Goal: Use online tool/utility: Utilize a website feature to perform a specific function

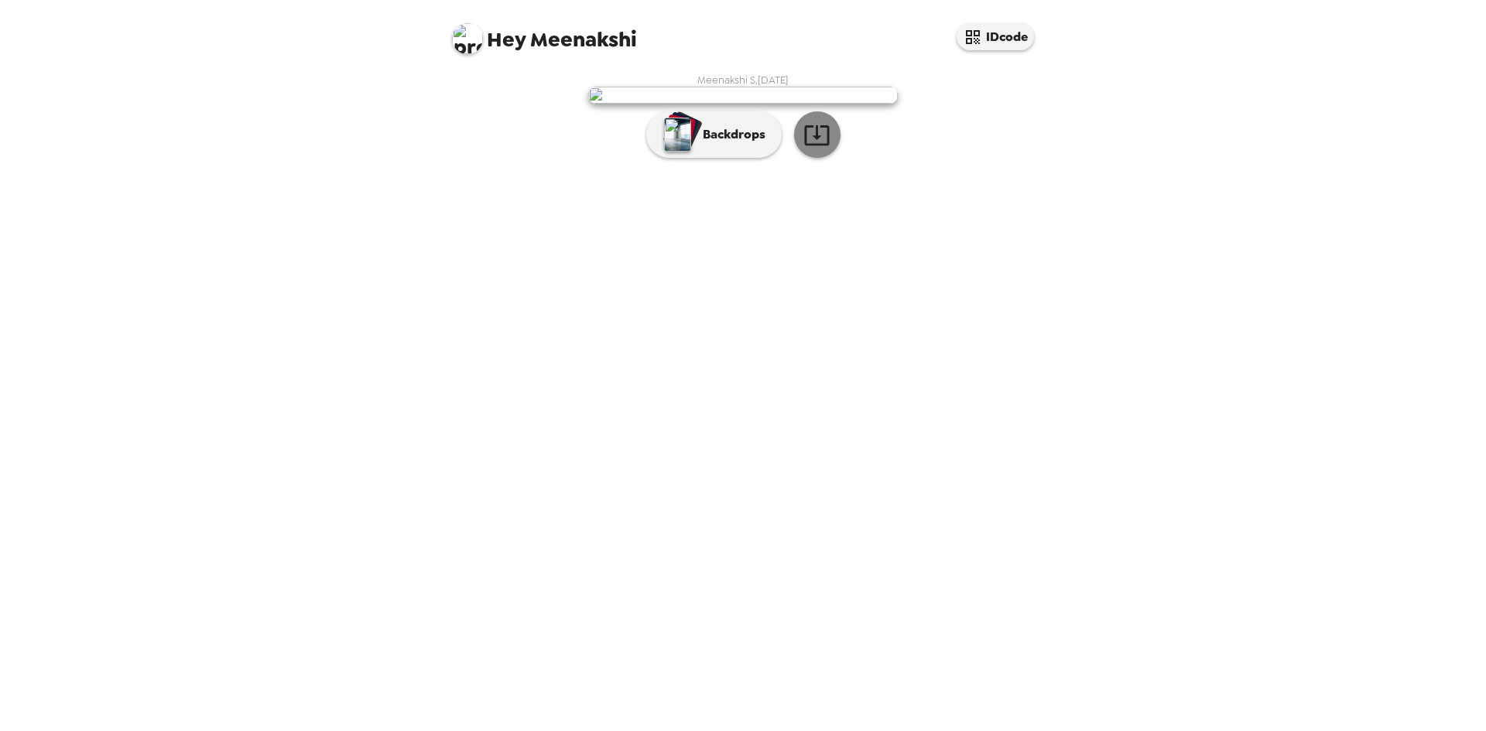
click at [813, 145] on icon "button" at bounding box center [816, 135] width 25 height 20
click at [729, 144] on p "Backdrops" at bounding box center [730, 134] width 70 height 19
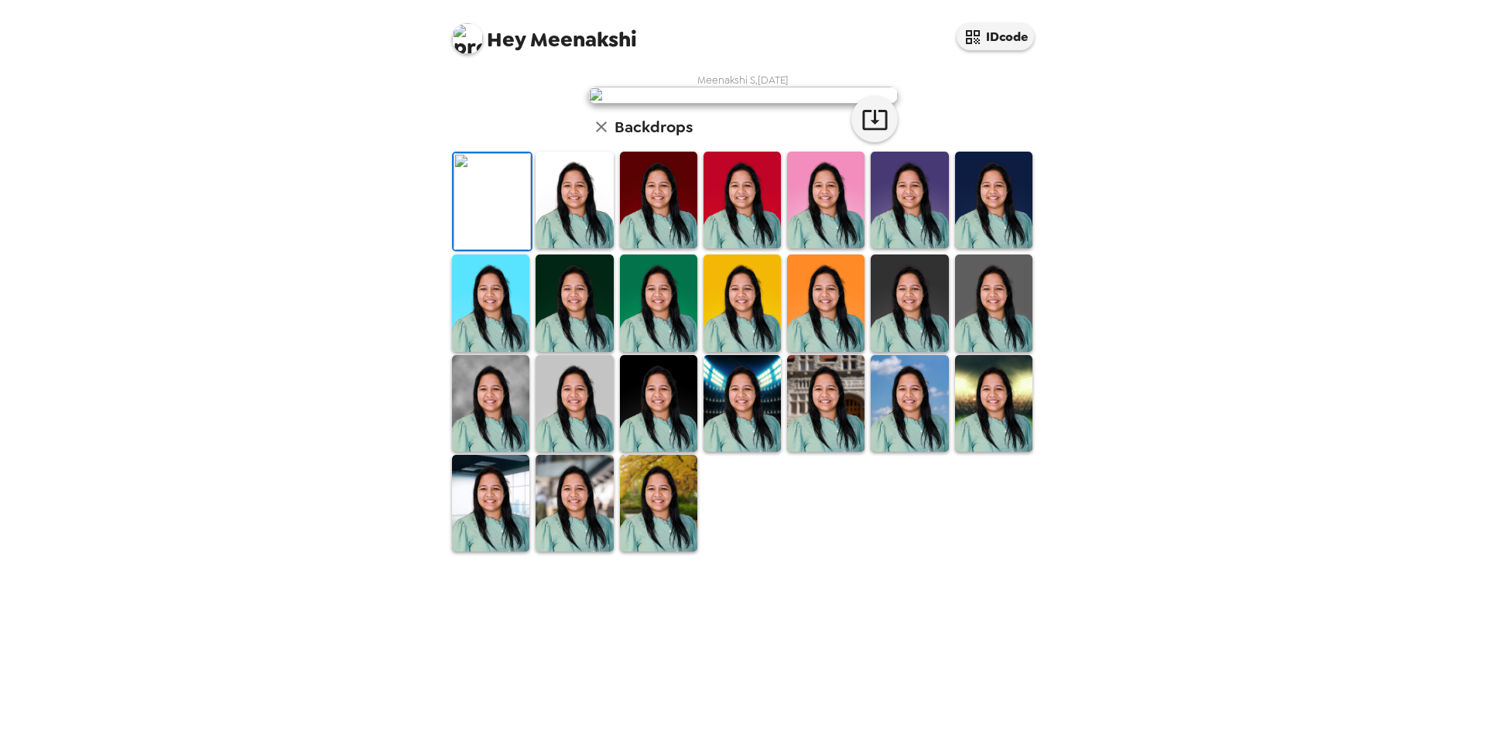
scroll to position [207, 0]
click at [583, 552] on img at bounding box center [573, 503] width 77 height 97
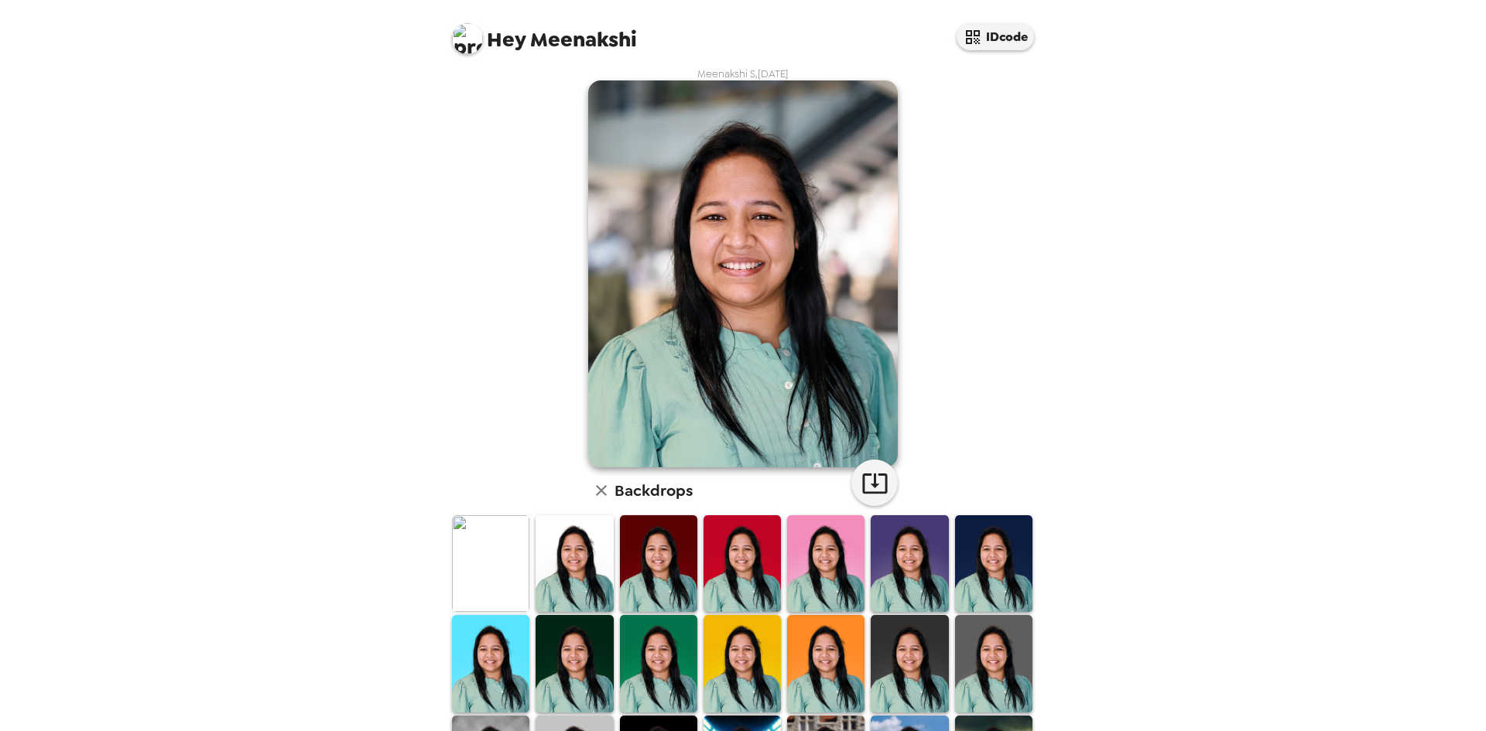
scroll to position [0, 0]
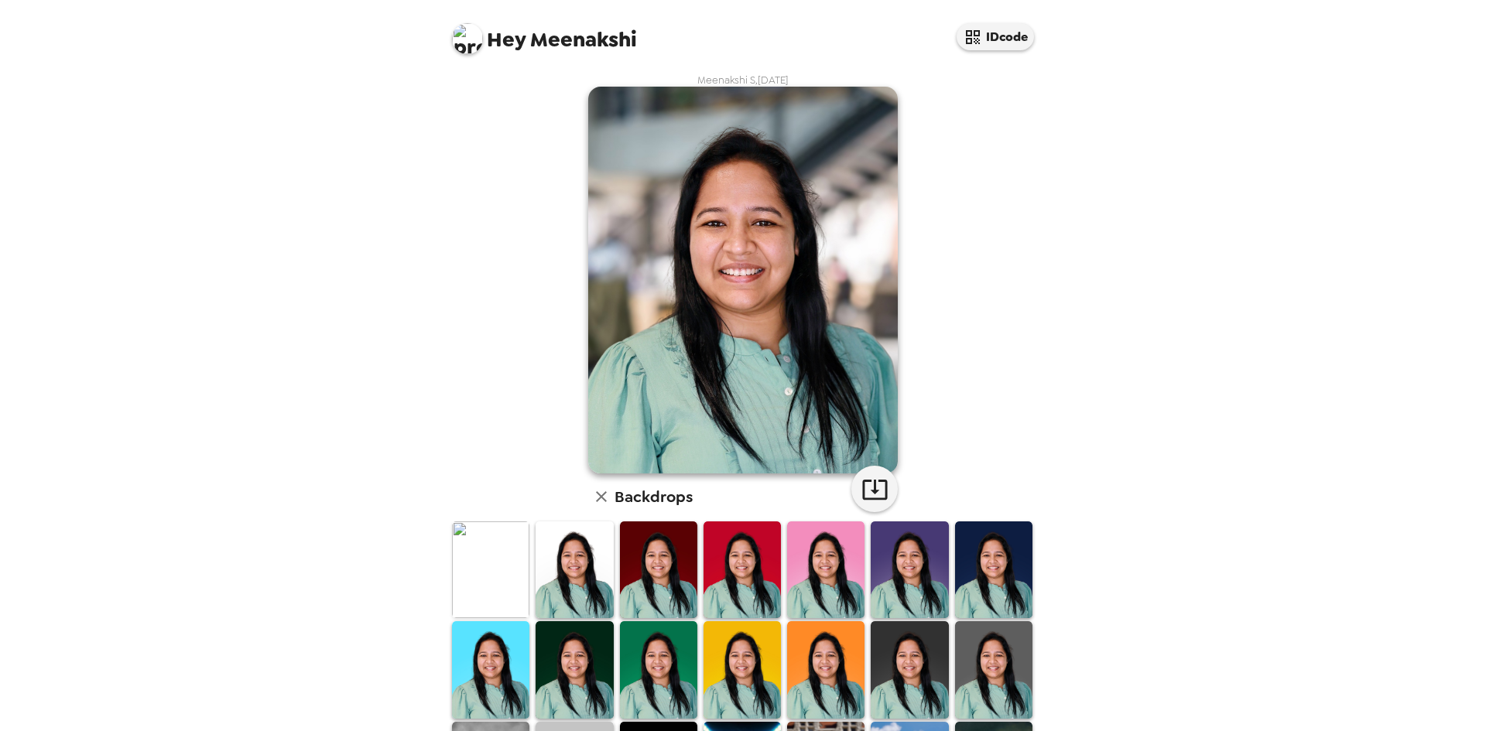
click at [560, 573] on img at bounding box center [573, 570] width 77 height 97
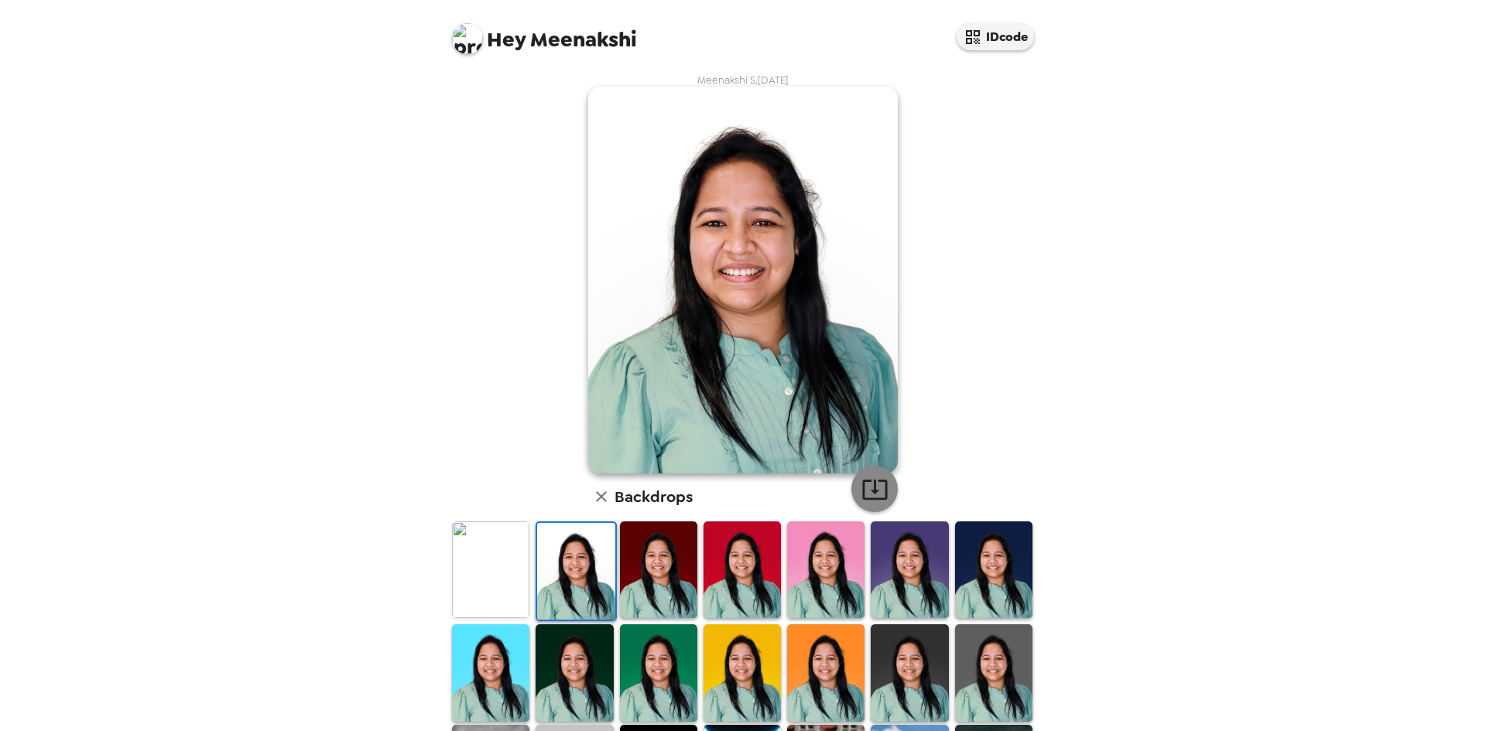
click at [871, 493] on icon "button" at bounding box center [874, 489] width 27 height 27
click at [641, 578] on img at bounding box center [658, 570] width 77 height 97
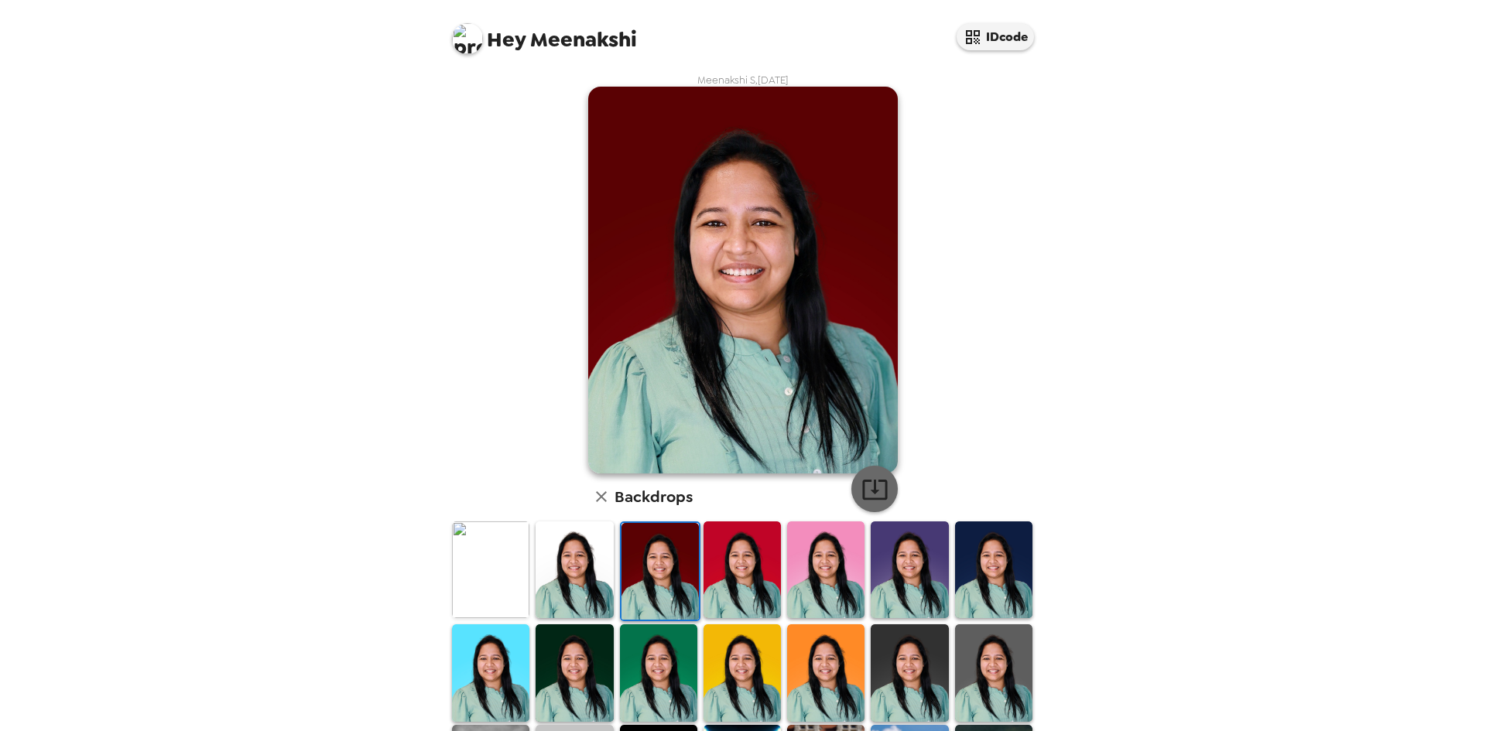
click at [861, 493] on icon "button" at bounding box center [874, 489] width 27 height 27
click at [716, 579] on img at bounding box center [741, 570] width 77 height 97
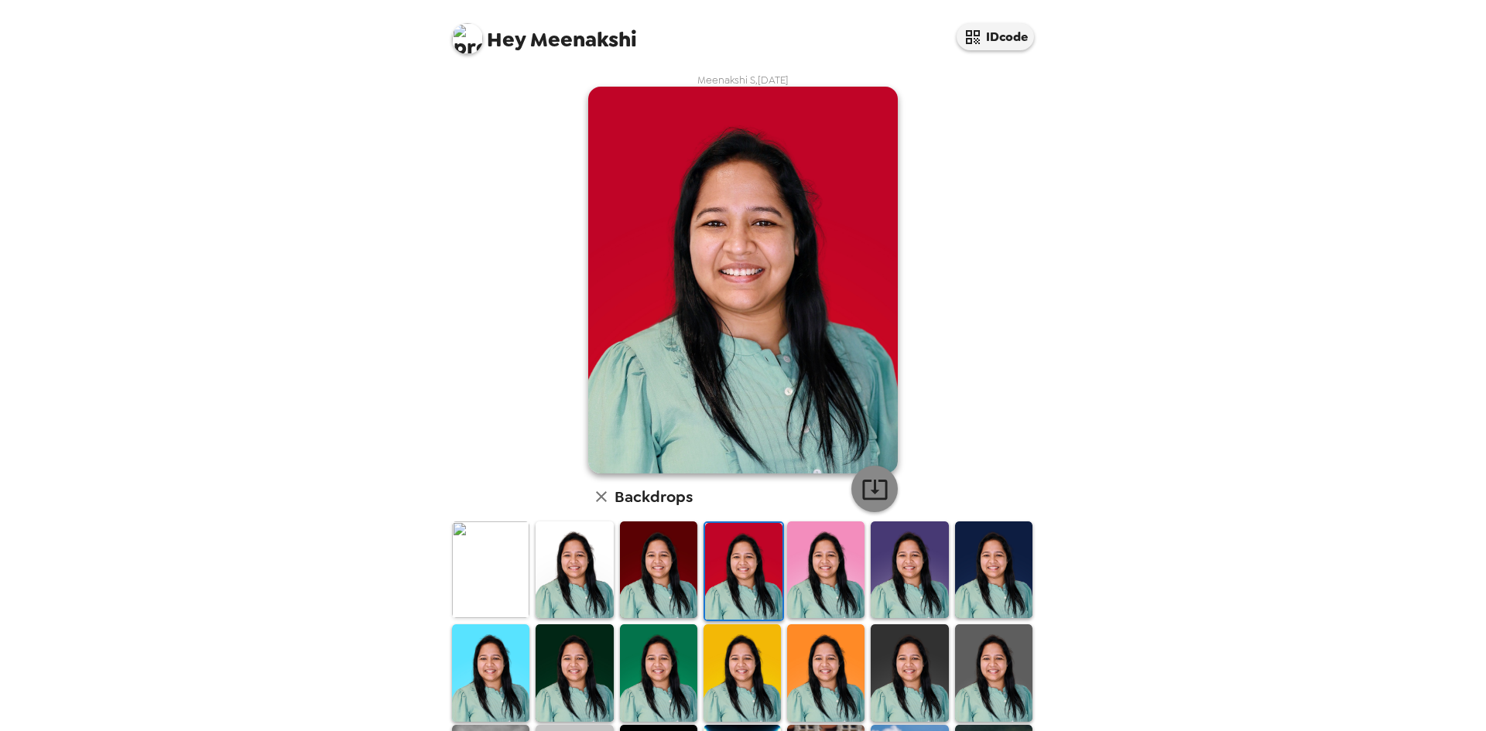
click at [872, 493] on icon "button" at bounding box center [874, 489] width 27 height 27
click at [811, 588] on img at bounding box center [825, 570] width 77 height 97
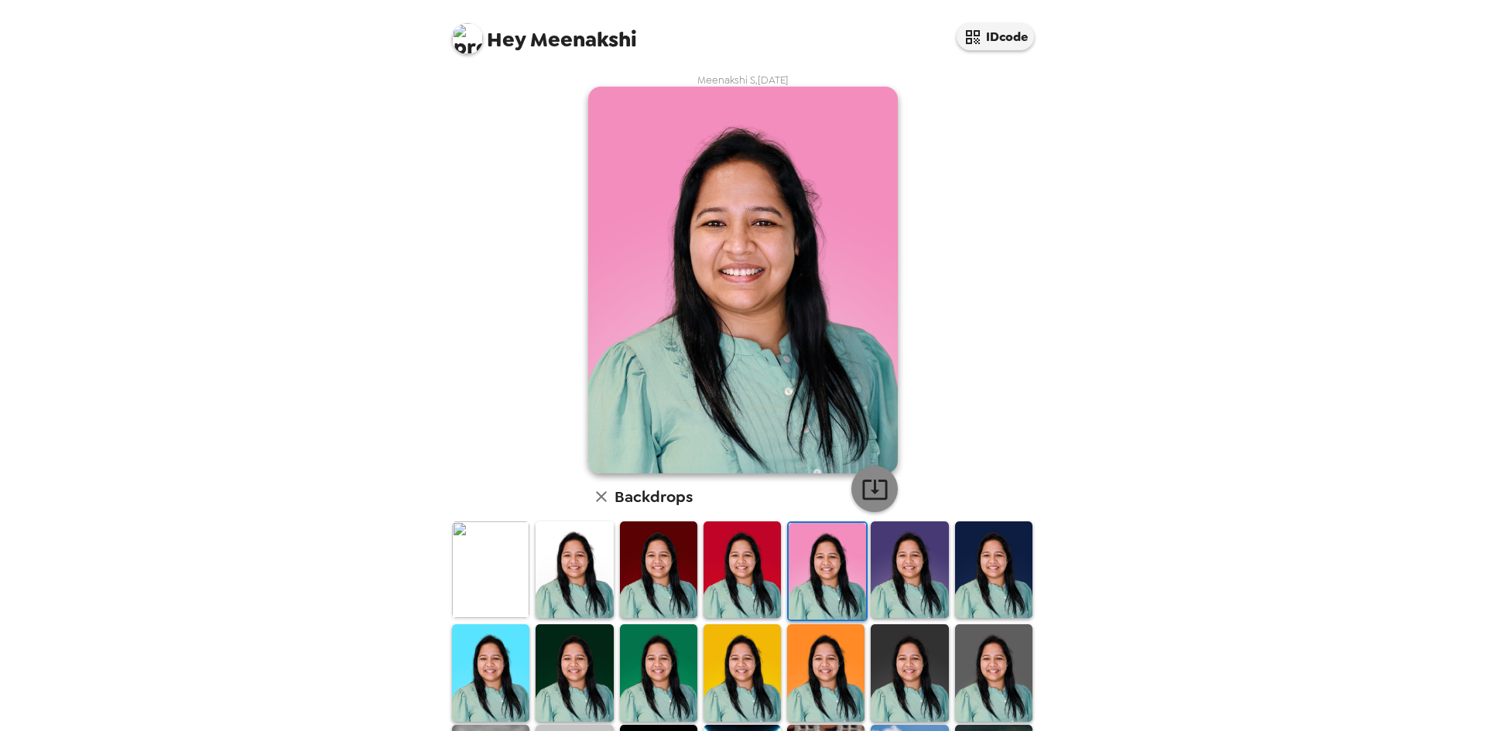
click at [864, 495] on icon "button" at bounding box center [874, 489] width 27 height 27
drag, startPoint x: 879, startPoint y: 600, endPoint x: 880, endPoint y: 561, distance: 38.7
click at [879, 600] on img at bounding box center [908, 570] width 77 height 97
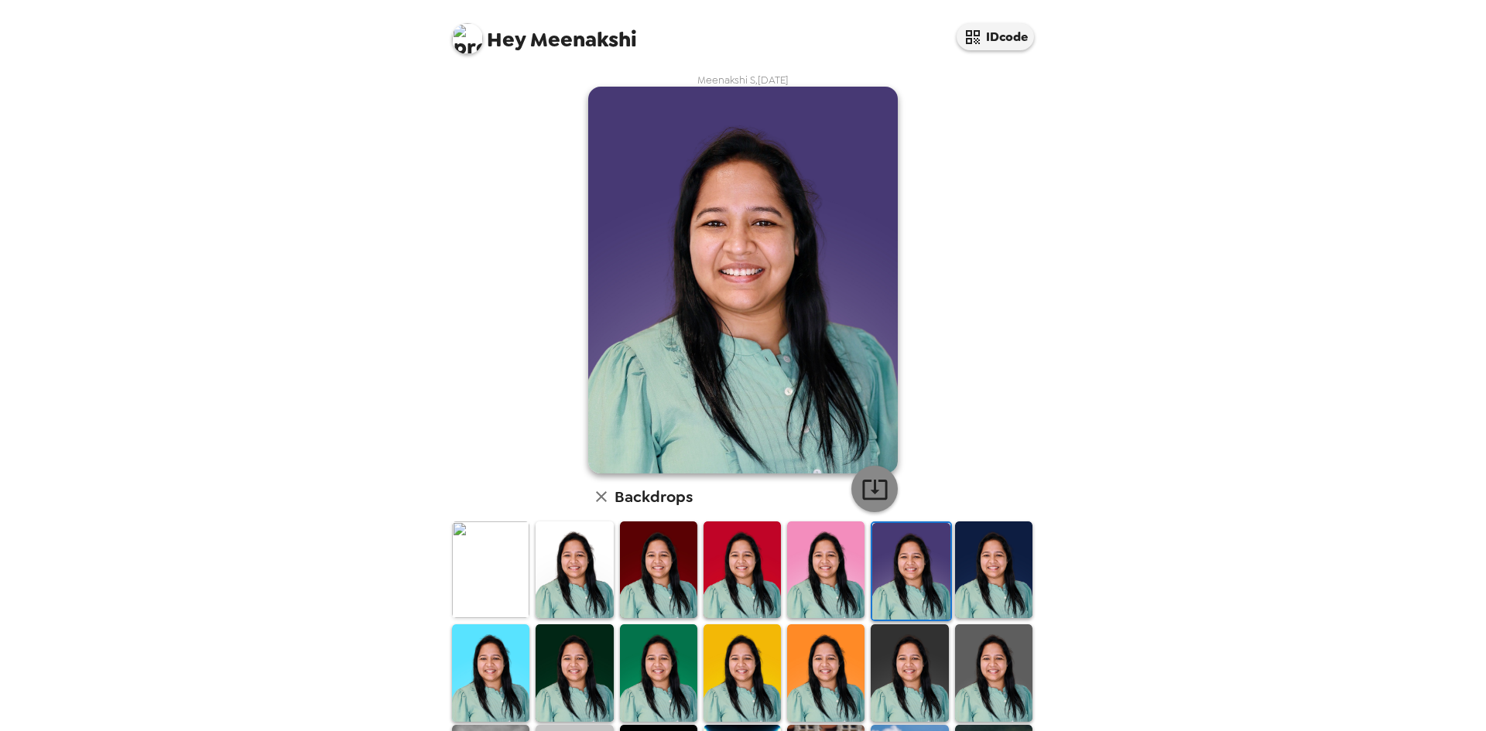
click at [875, 494] on icon "button" at bounding box center [874, 489] width 27 height 27
drag, startPoint x: 980, startPoint y: 592, endPoint x: 958, endPoint y: 579, distance: 26.0
click at [980, 592] on img at bounding box center [993, 570] width 77 height 97
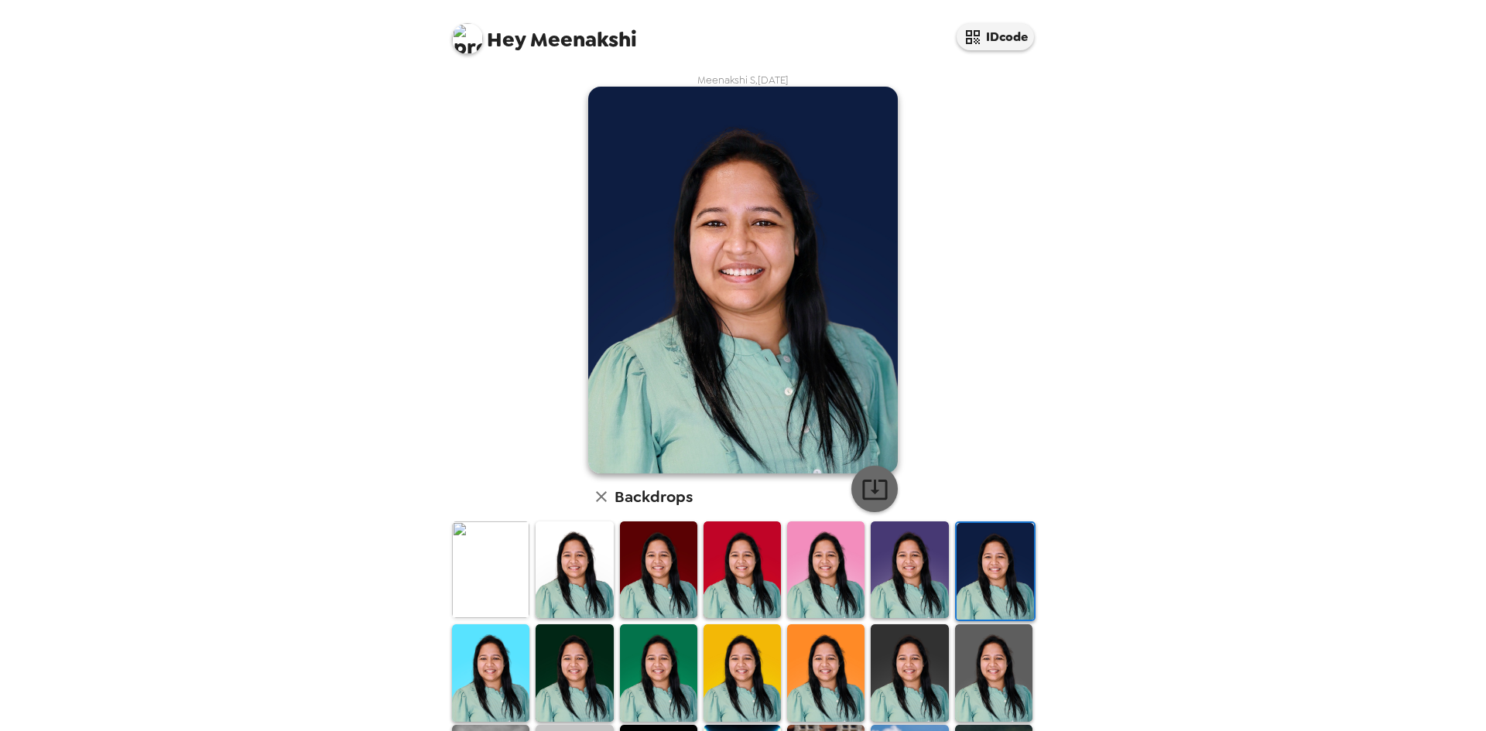
click at [870, 492] on icon "button" at bounding box center [874, 490] width 25 height 20
drag, startPoint x: 498, startPoint y: 649, endPoint x: 875, endPoint y: 484, distance: 411.3
click at [498, 649] on img at bounding box center [490, 672] width 77 height 97
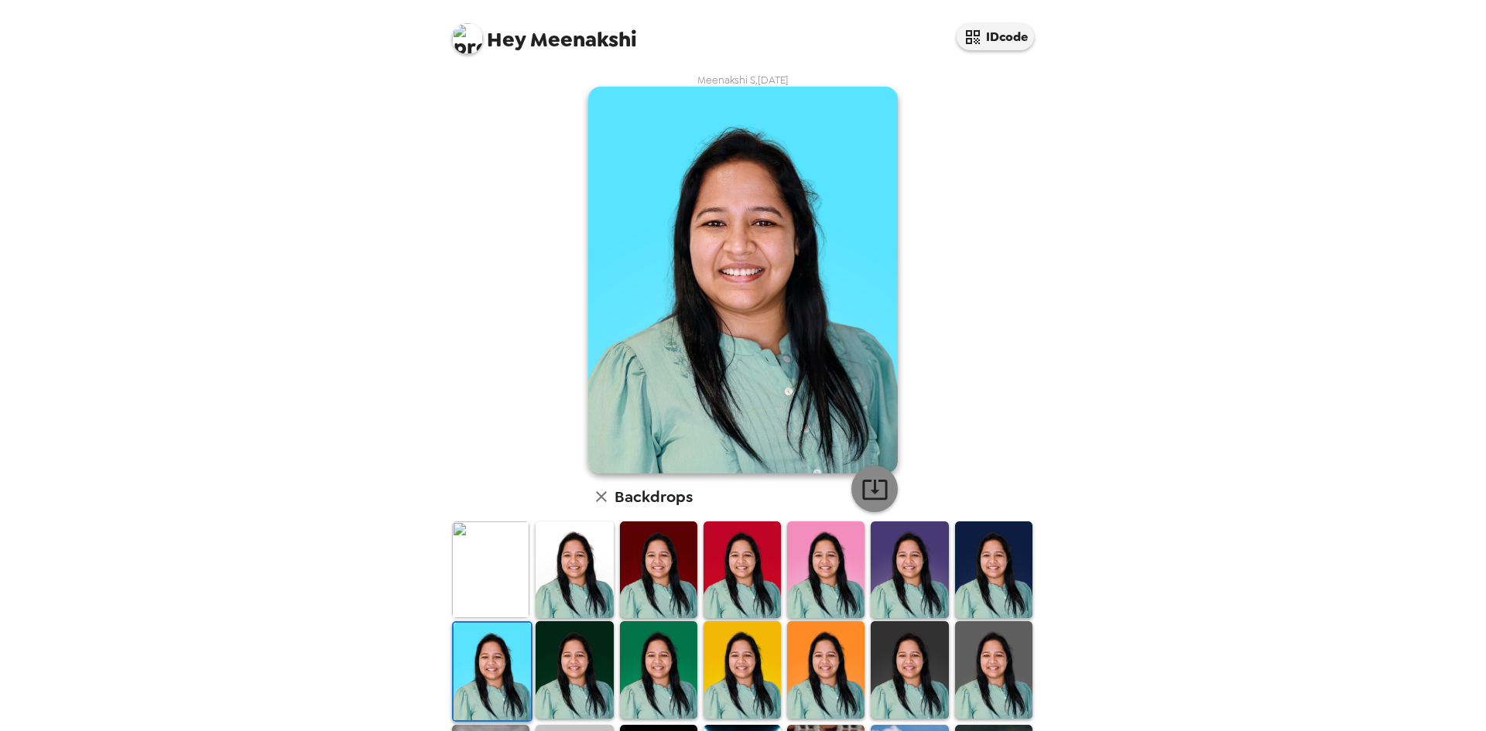
click at [866, 487] on icon "button" at bounding box center [874, 489] width 27 height 27
drag, startPoint x: 574, startPoint y: 652, endPoint x: 602, endPoint y: 637, distance: 31.9
click at [574, 652] on img at bounding box center [573, 669] width 77 height 97
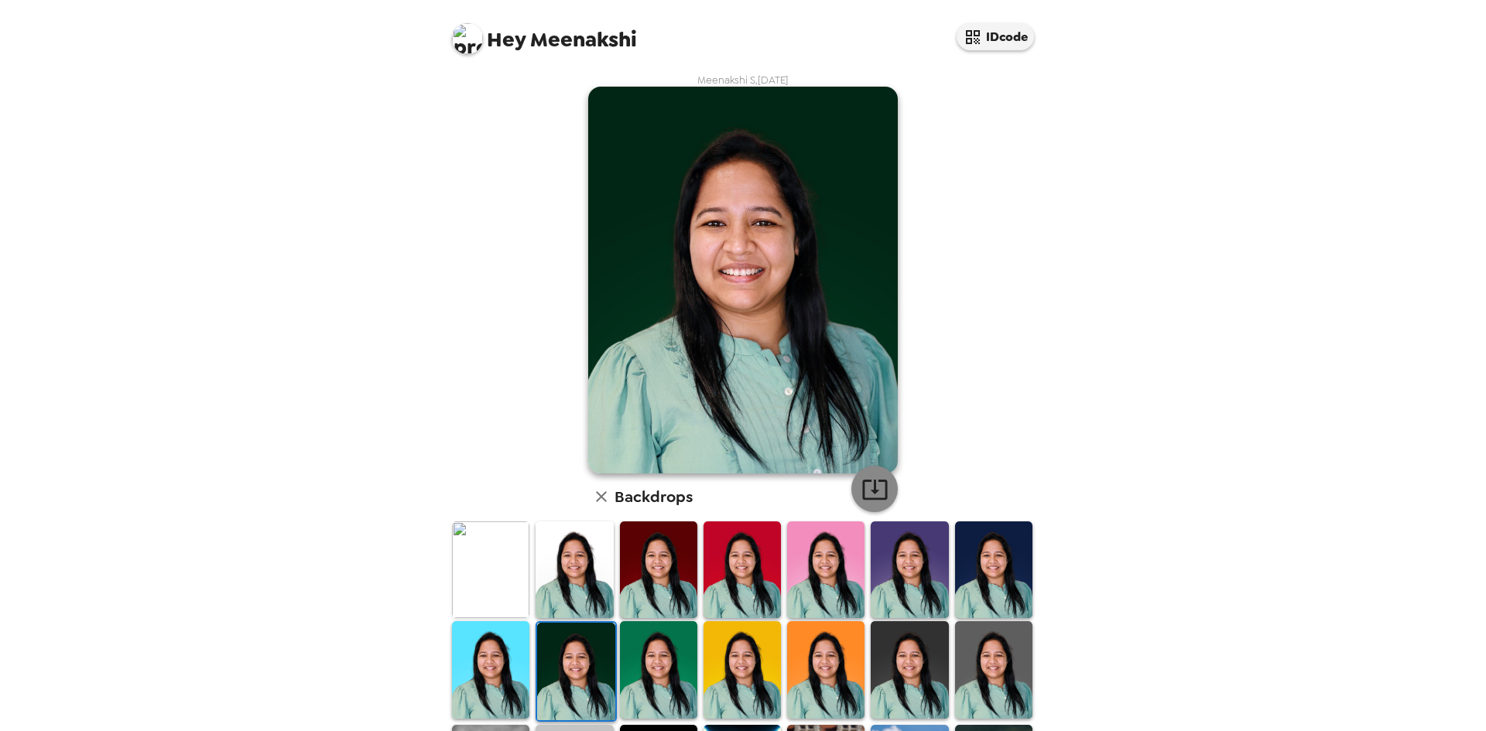
click at [863, 487] on icon "button" at bounding box center [874, 489] width 27 height 27
click at [671, 659] on img at bounding box center [658, 669] width 77 height 97
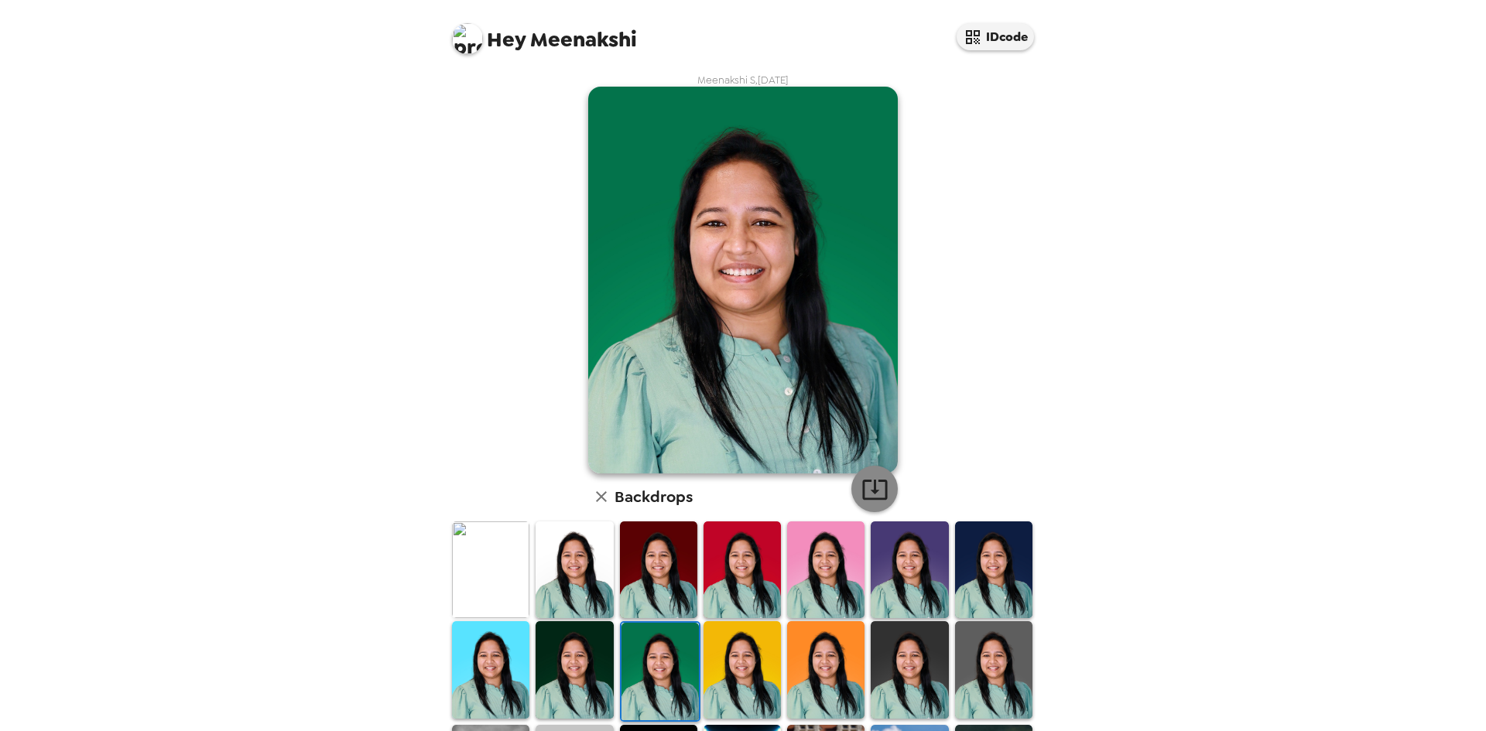
click at [869, 487] on icon "button" at bounding box center [874, 490] width 25 height 20
click at [729, 689] on img at bounding box center [741, 669] width 77 height 97
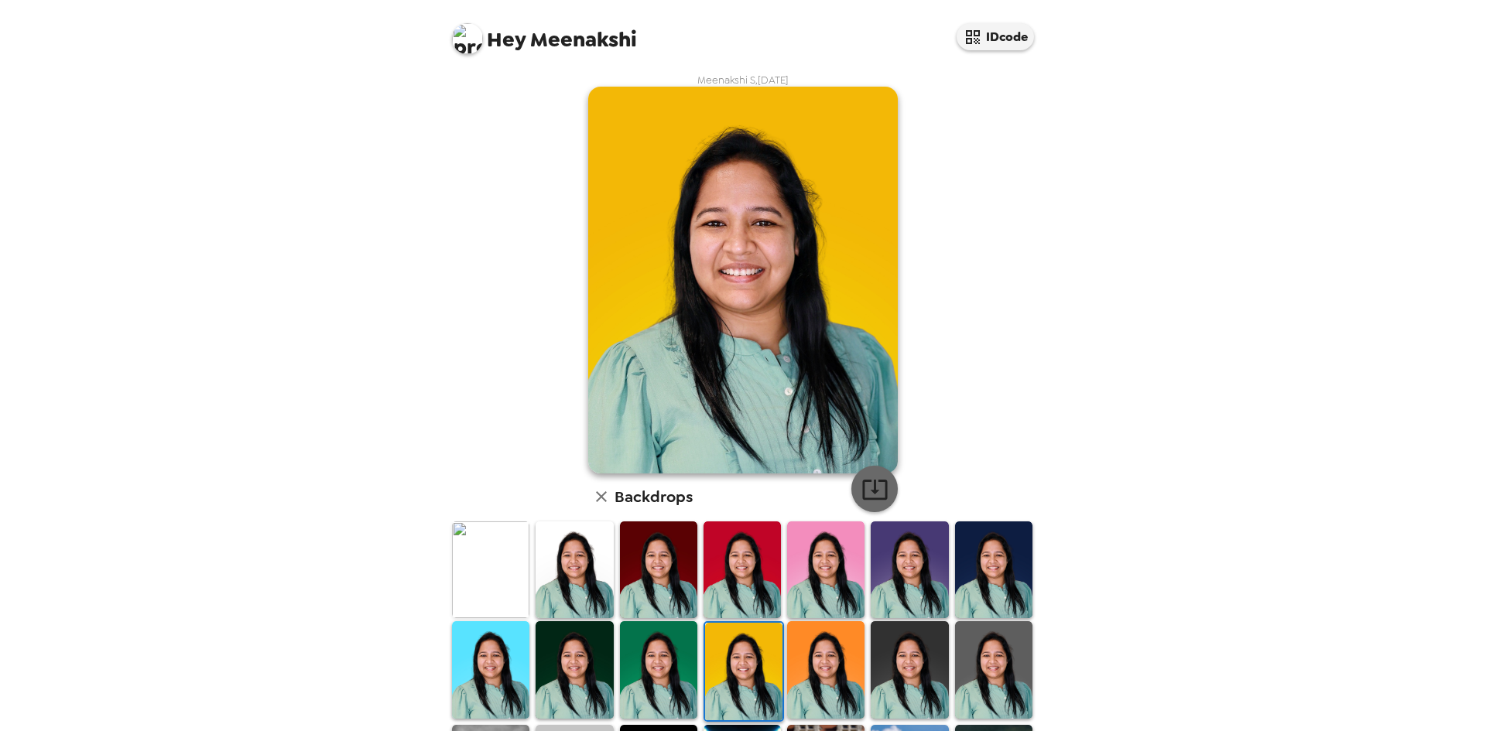
click at [865, 484] on icon "button" at bounding box center [874, 489] width 27 height 27
click at [811, 673] on img at bounding box center [825, 669] width 77 height 97
